Goal: Check status: Check status

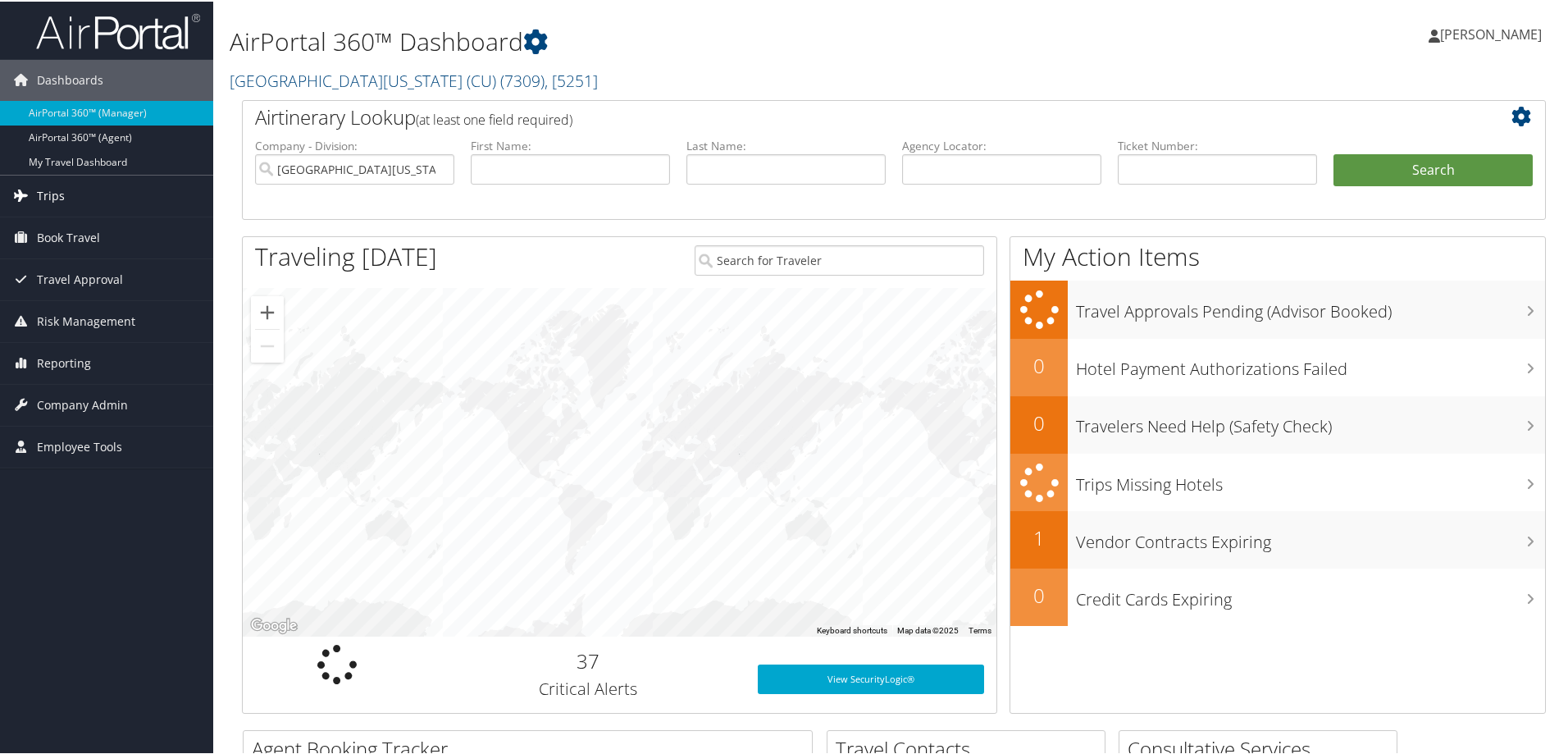
click at [55, 190] on span "Trips" at bounding box center [50, 194] width 27 height 41
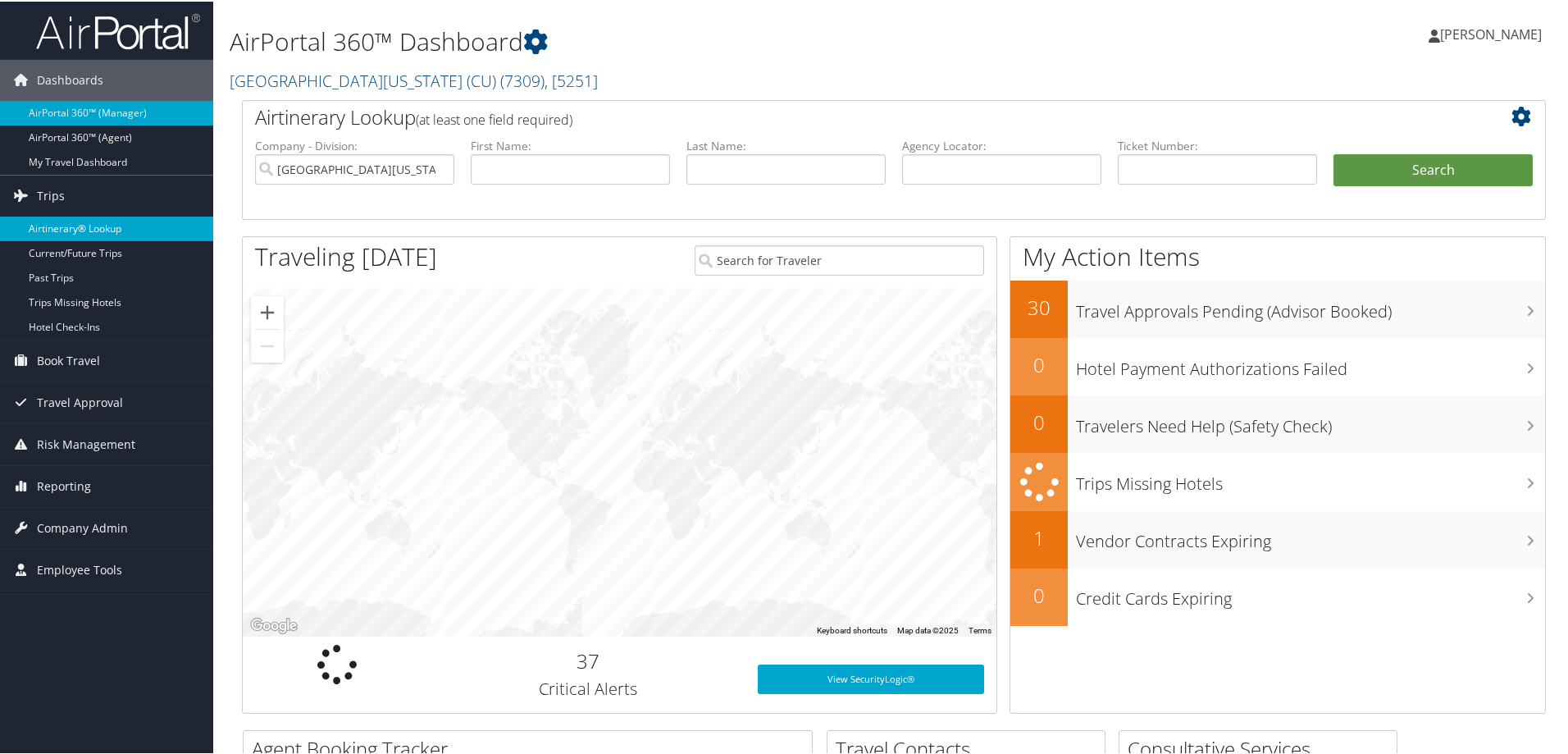
click at [74, 231] on link "Airtinerary® Lookup" at bounding box center [106, 227] width 213 height 25
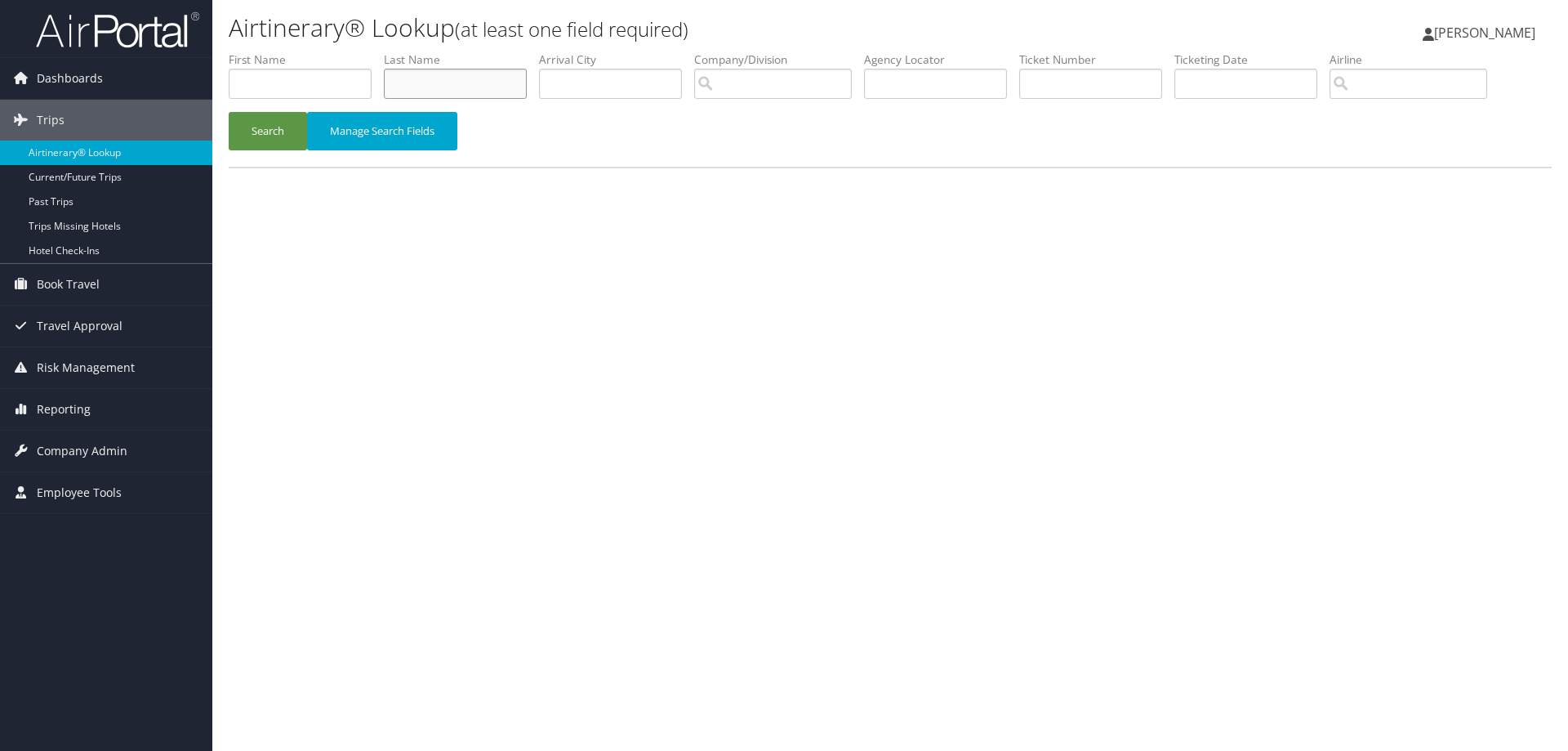
click at [503, 85] on input "text" at bounding box center [456, 84] width 143 height 30
type input "gopinath"
click at [267, 128] on button "Search" at bounding box center [267, 131] width 78 height 39
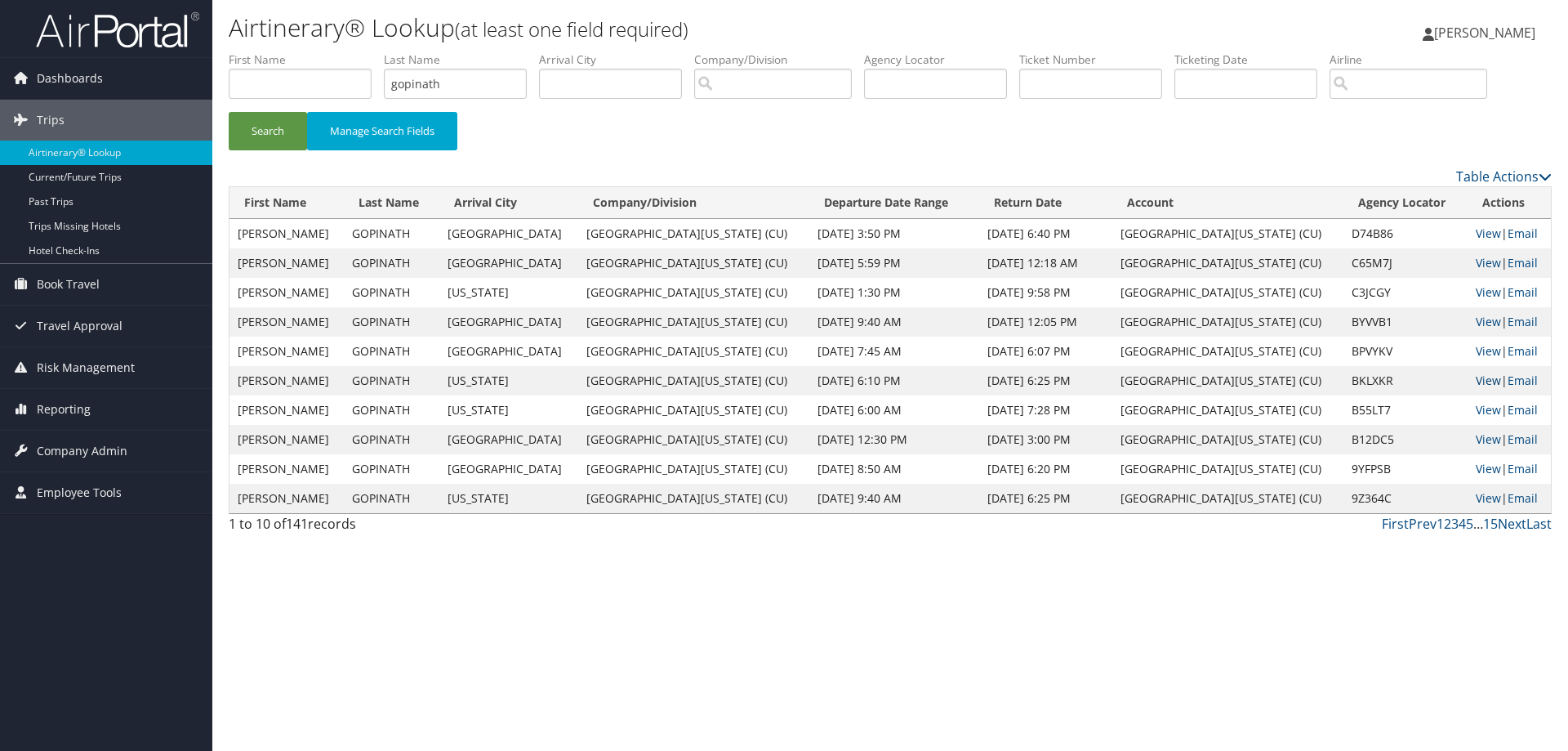
click at [1476, 381] on link "View" at bounding box center [1488, 380] width 25 height 15
click at [1476, 348] on link "View" at bounding box center [1488, 351] width 25 height 15
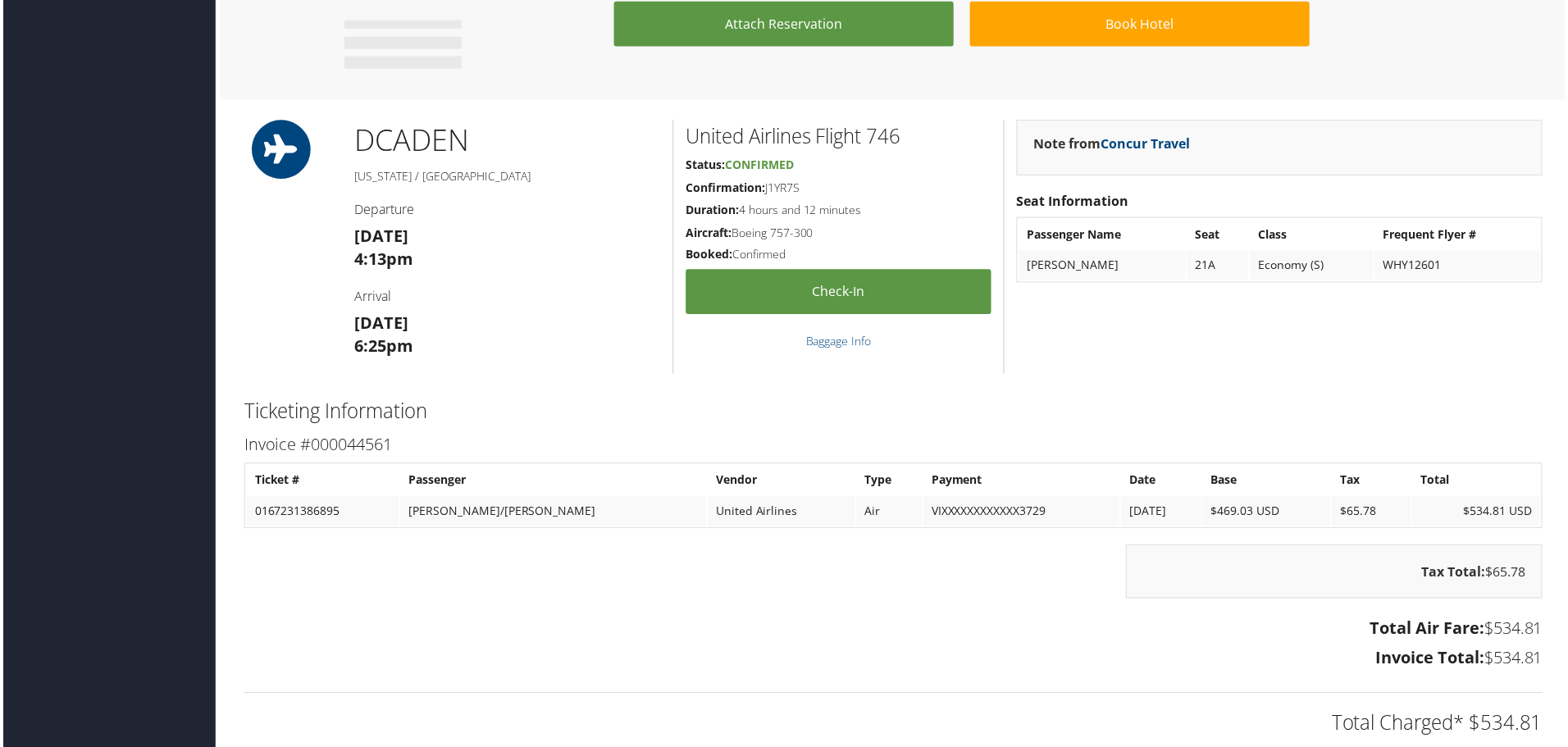
scroll to position [1272, 0]
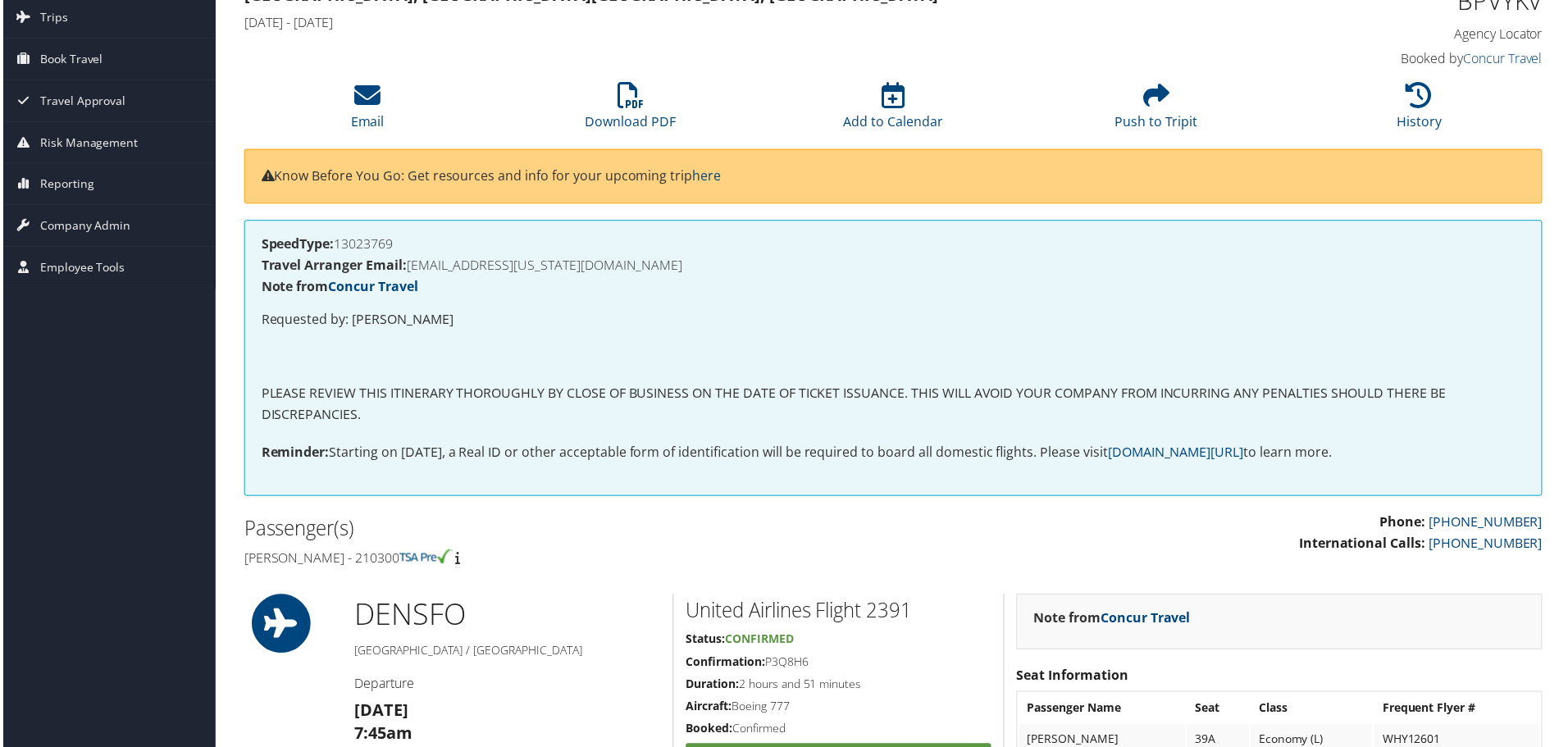
scroll to position [70, 0]
